Goal: Information Seeking & Learning: Learn about a topic

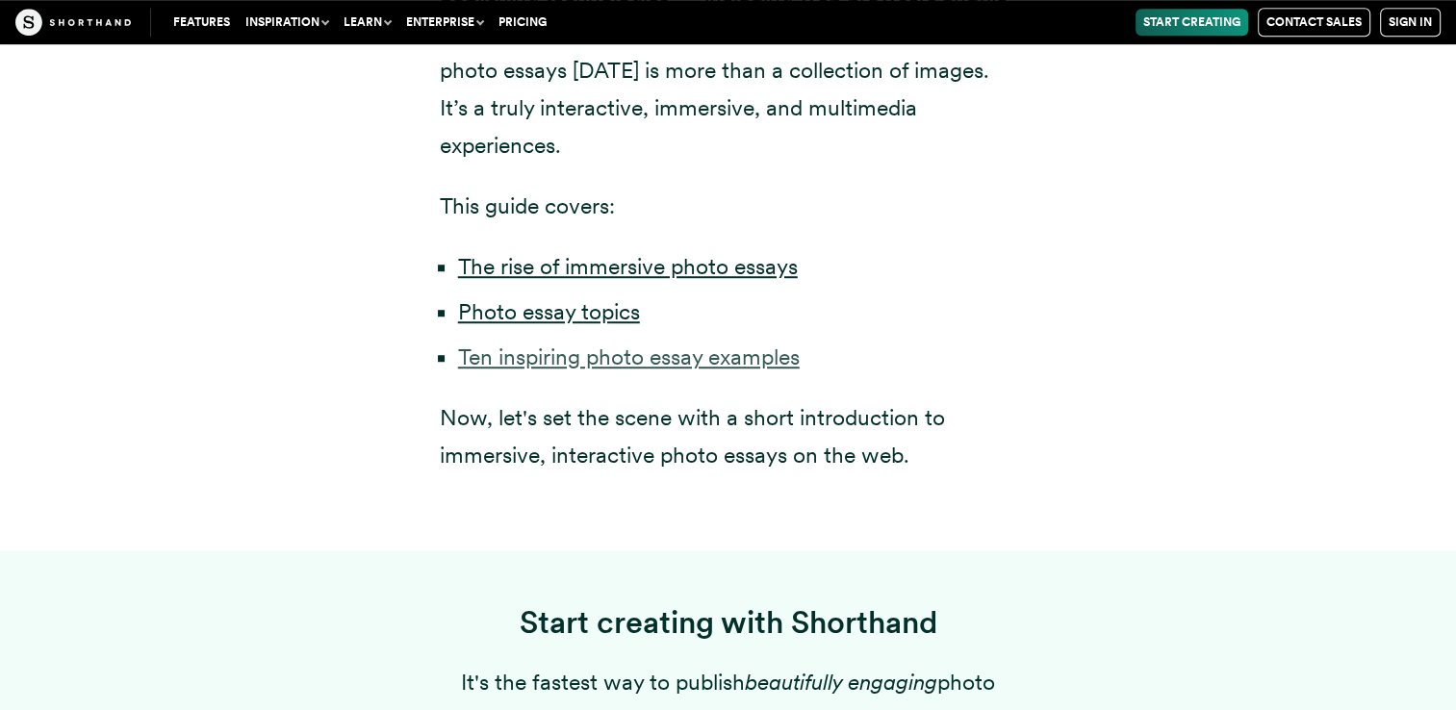
click at [524, 344] on link "Ten inspiring photo essay examples" at bounding box center [629, 357] width 342 height 27
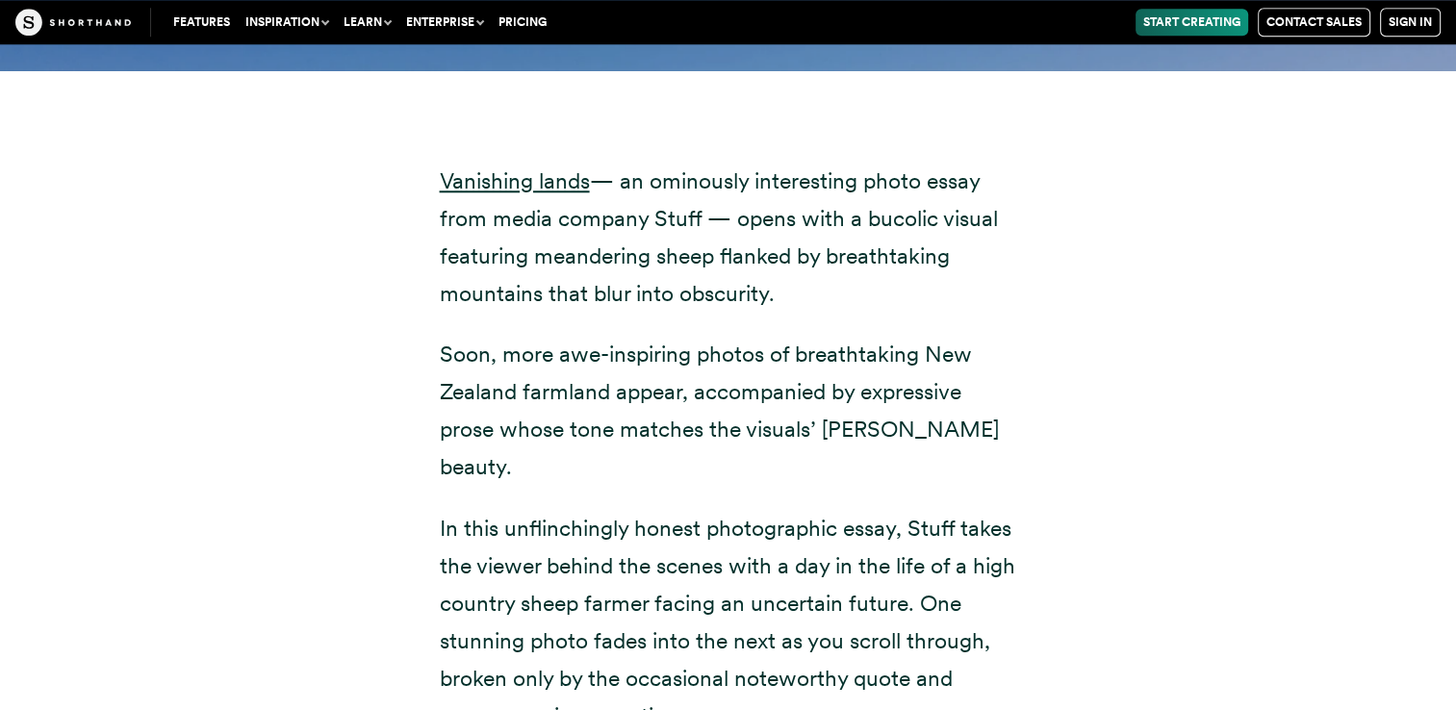
scroll to position [9183, 0]
click at [505, 167] on link "Vanishing lands" at bounding box center [515, 180] width 150 height 27
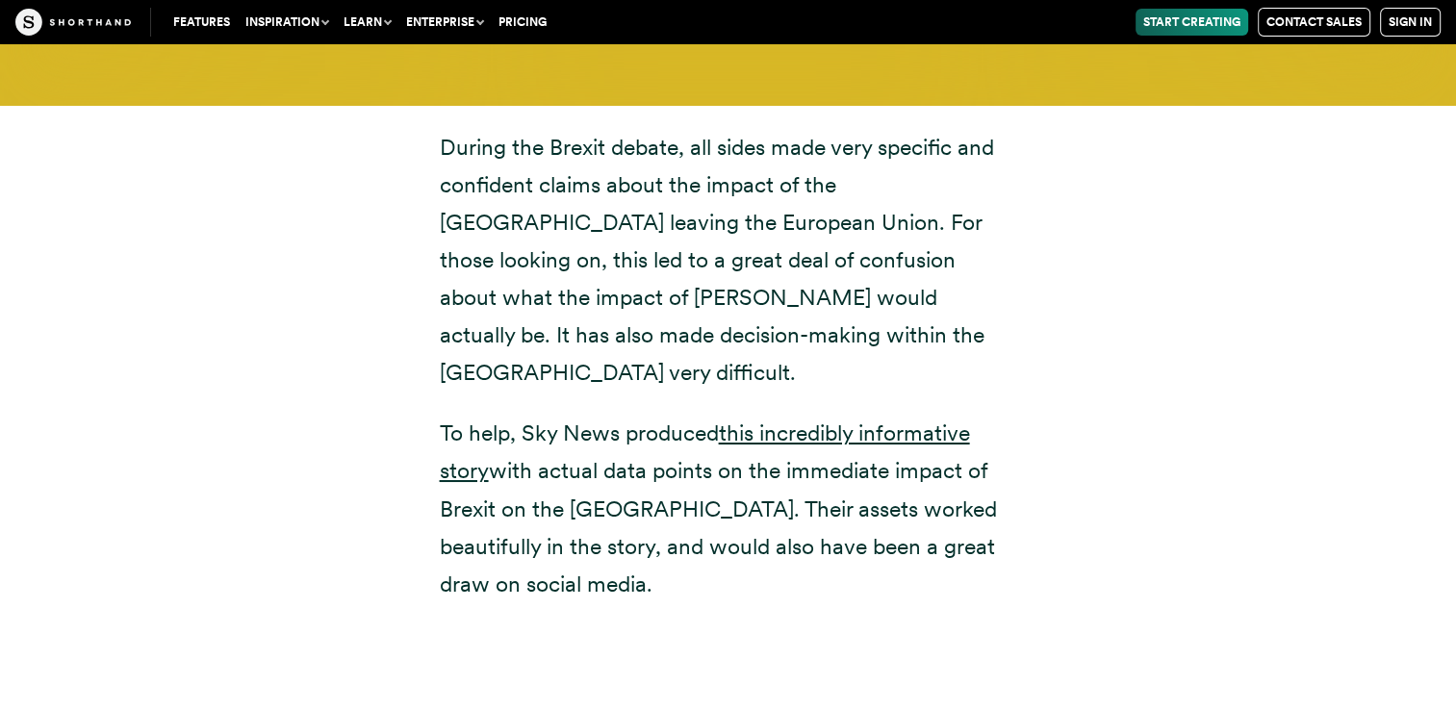
scroll to position [7104, 0]
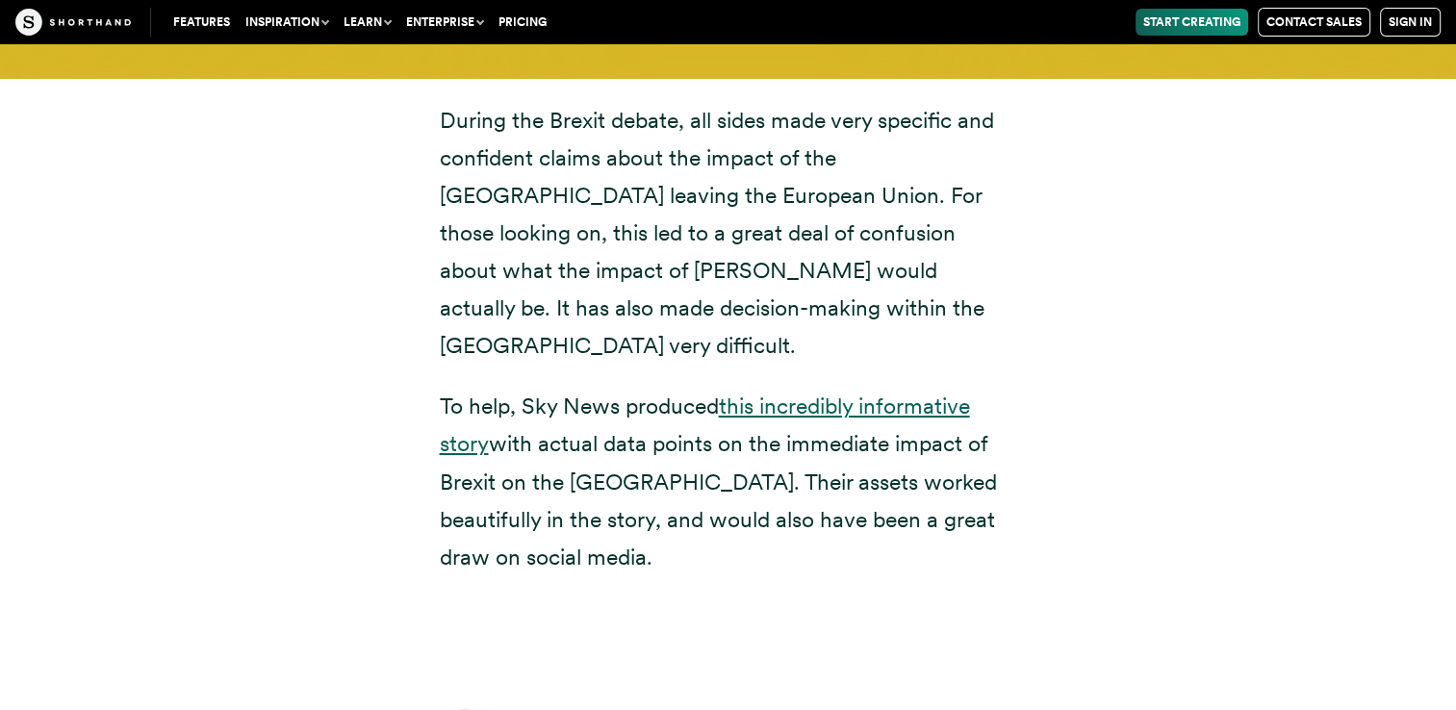
click at [903, 393] on link "this incredibly informative story" at bounding box center [705, 425] width 530 height 64
